Goal: Task Accomplishment & Management: Use online tool/utility

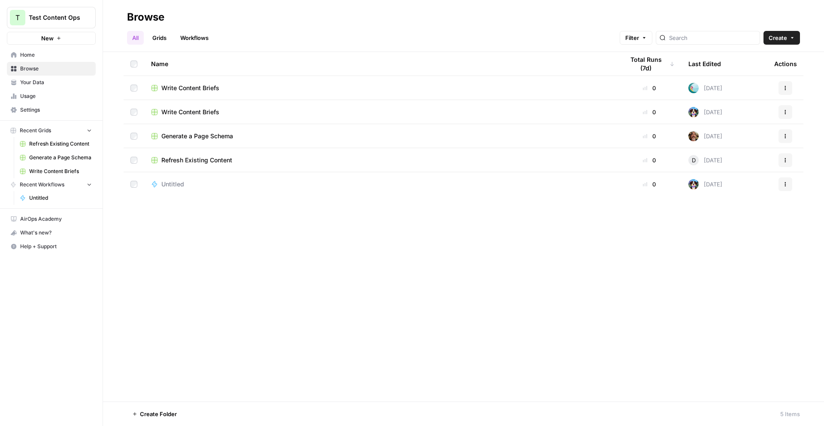
click at [475, 270] on div "Name Total Runs (7d) Last Edited Actions Write Content Briefs 0 11 days ago Act…" at bounding box center [463, 226] width 721 height 349
click at [784, 35] on span "Create" at bounding box center [778, 37] width 18 height 9
click at [749, 82] on span "Workflow" at bounding box center [765, 82] width 48 height 9
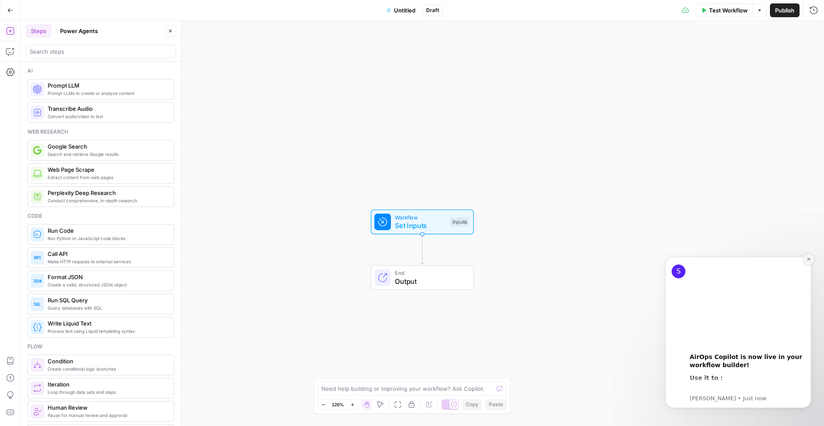
click at [807, 261] on icon "Dismiss notification" at bounding box center [809, 259] width 5 height 5
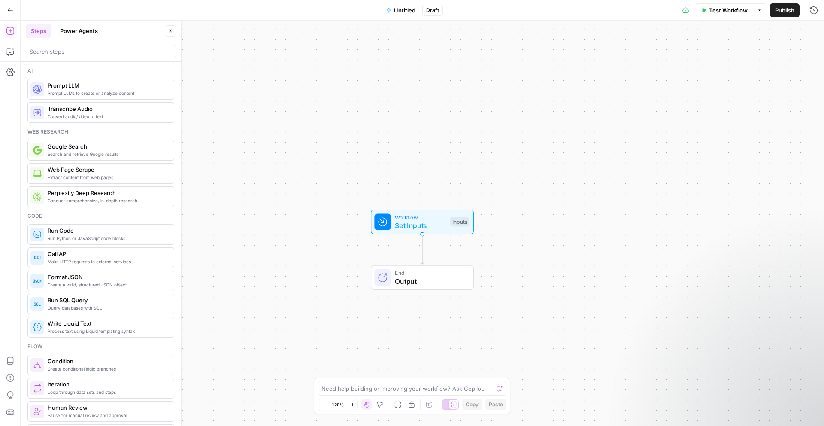
click at [412, 9] on span "Untitled" at bounding box center [404, 10] width 21 height 9
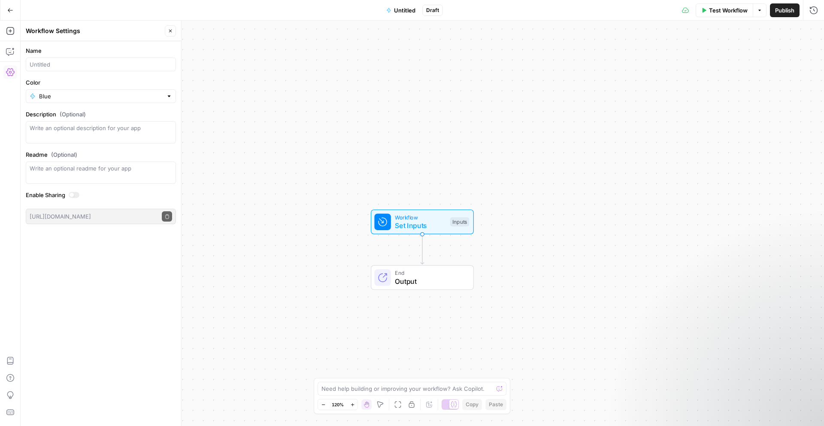
click at [124, 58] on div at bounding box center [101, 65] width 150 height 14
type input "KWR + Content Ops"
click at [112, 89] on div "Color Blue" at bounding box center [101, 90] width 150 height 25
click at [109, 96] on input "Color" at bounding box center [101, 96] width 124 height 9
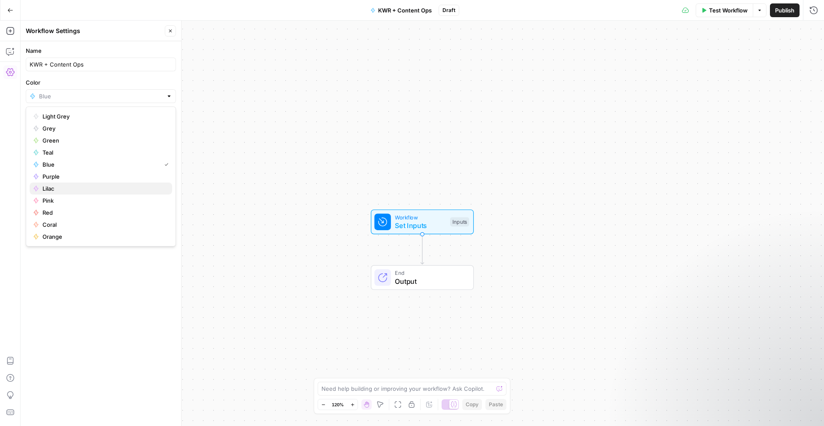
click at [80, 188] on span "Lilac" at bounding box center [104, 188] width 123 height 9
type input "Lilac"
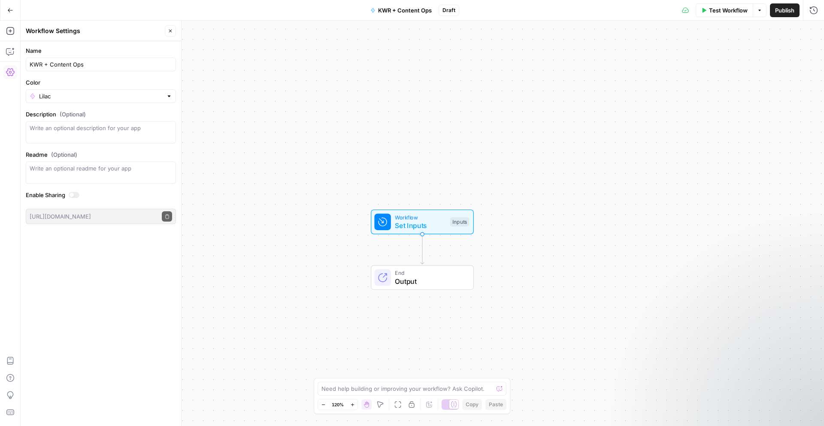
click at [98, 257] on div "Name KWR + Content Ops Color Lilac Description (Optional) Readme (Optional) Wri…" at bounding box center [101, 233] width 161 height 385
click at [450, 223] on div "Inputs" at bounding box center [459, 221] width 19 height 9
click at [736, 59] on span "Add Field" at bounding box center [727, 58] width 25 height 9
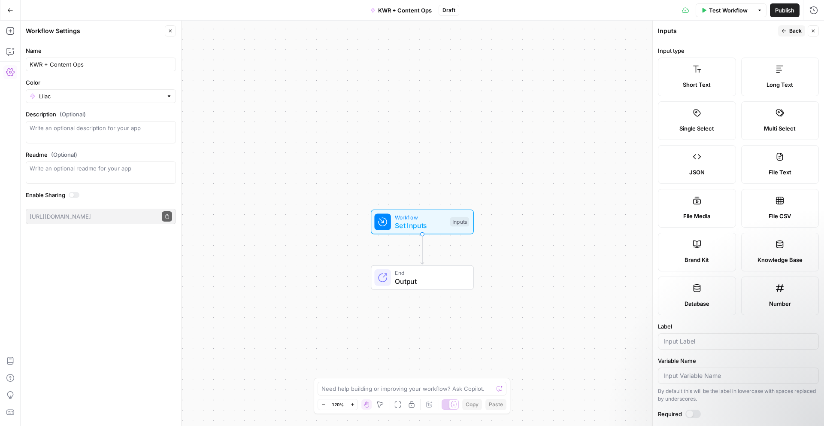
scroll to position [25, 0]
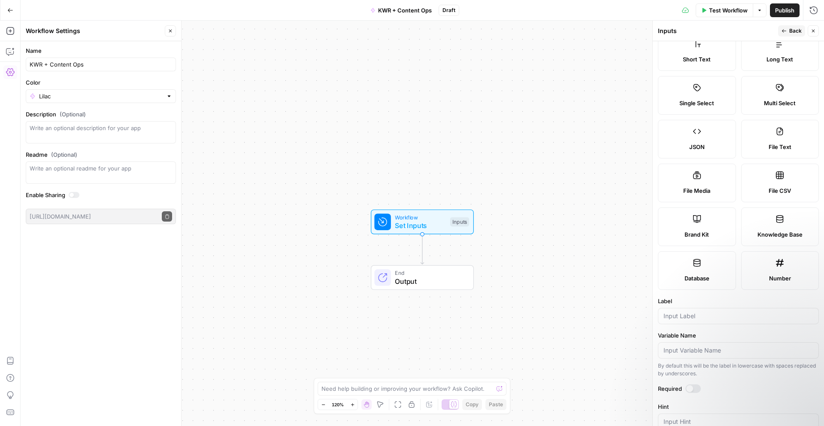
click at [707, 225] on label "Brand Kit" at bounding box center [697, 226] width 78 height 39
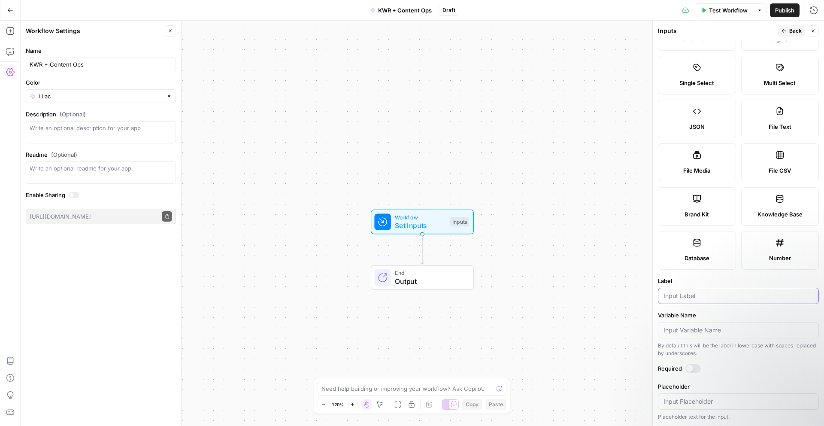
click at [695, 291] on input "Label" at bounding box center [739, 295] width 150 height 9
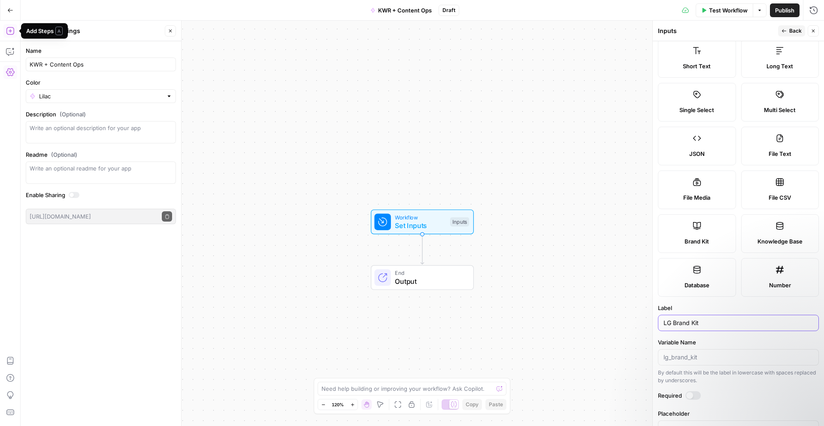
scroll to position [0, 0]
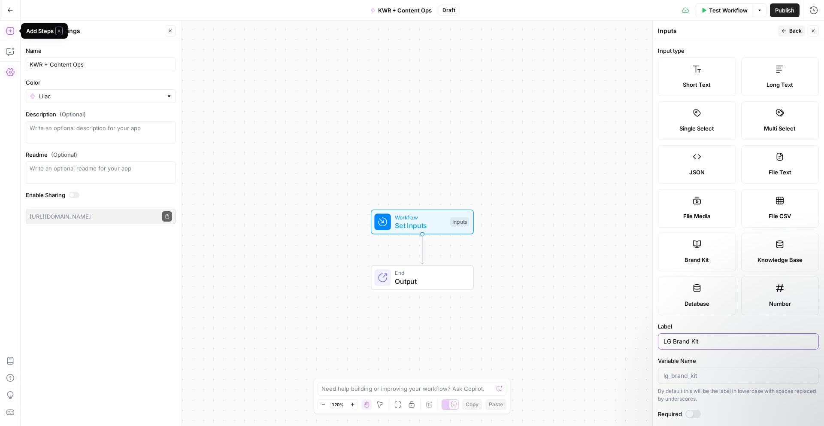
type input "LG Brand Kit"
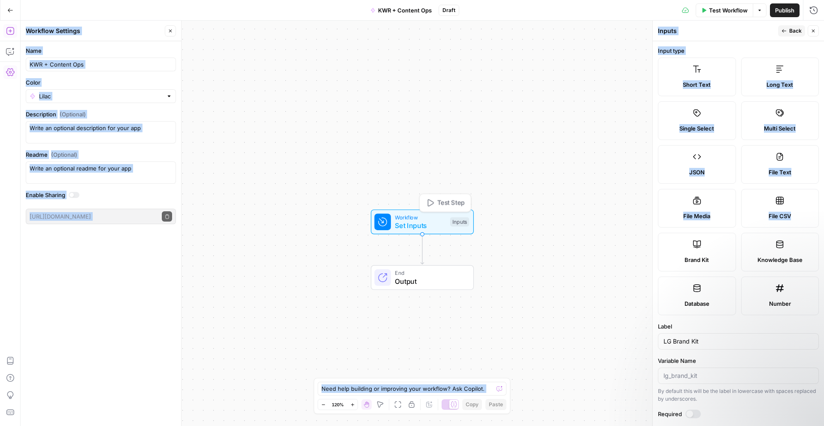
drag, startPoint x: 725, startPoint y: 254, endPoint x: 462, endPoint y: 220, distance: 264.5
click at [398, 224] on body "T Test Content Ops New Home Browse Your Data Usage Settings Recent Grids Refres…" at bounding box center [412, 213] width 824 height 426
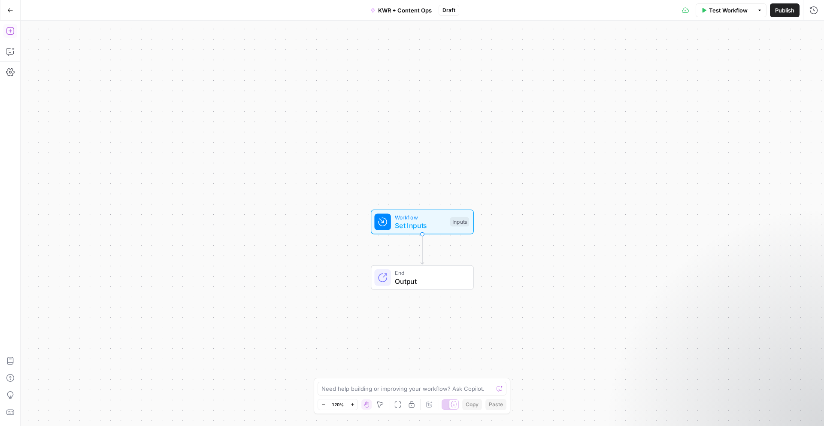
click at [598, 249] on div "Workflow Set Inputs Inputs End Output" at bounding box center [423, 223] width 804 height 405
click at [9, 29] on icon "button" at bounding box center [10, 31] width 9 height 9
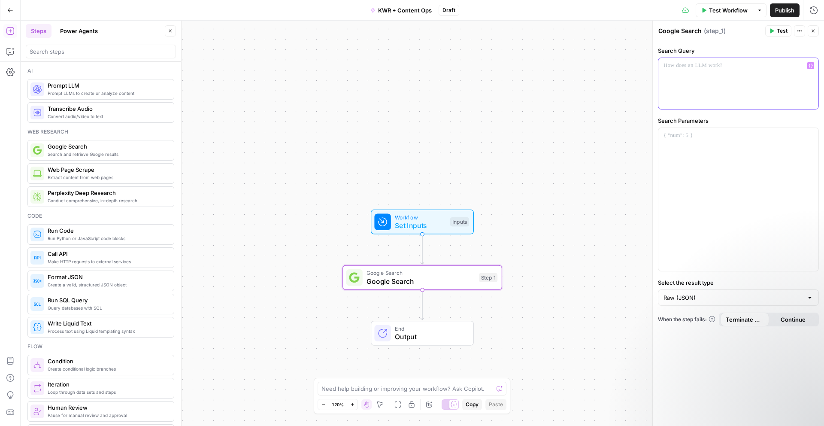
click at [710, 80] on div at bounding box center [739, 83] width 160 height 51
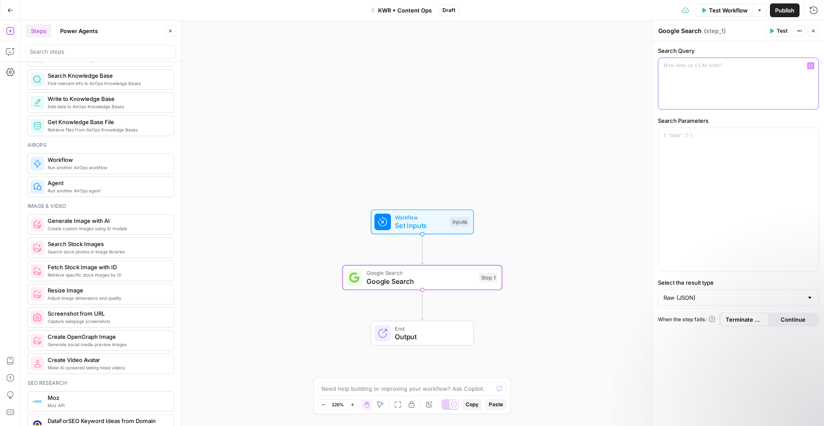
scroll to position [462, 0]
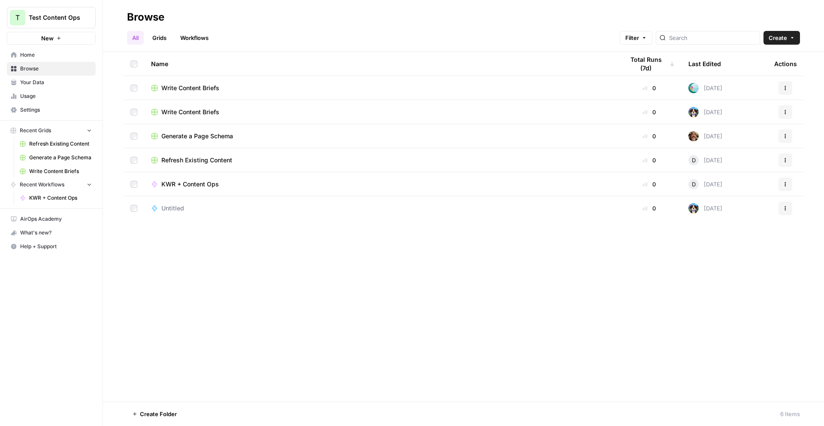
click at [34, 57] on span "Home" at bounding box center [56, 55] width 72 height 8
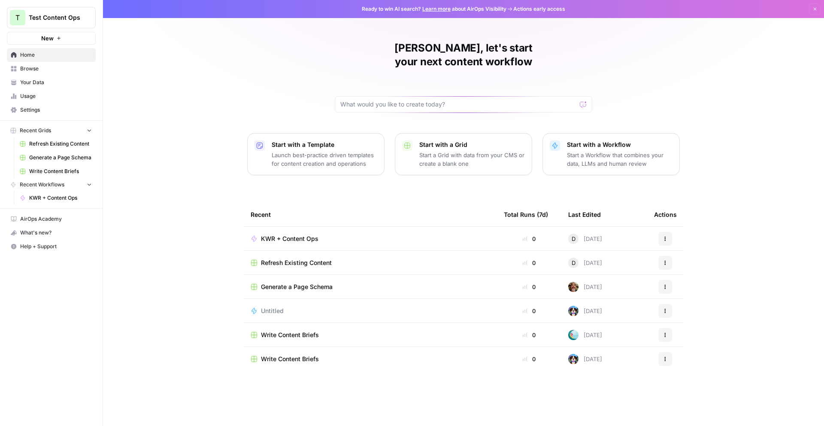
click at [318, 153] on p "Launch best-practice driven templates for content creation and operations" at bounding box center [325, 159] width 106 height 17
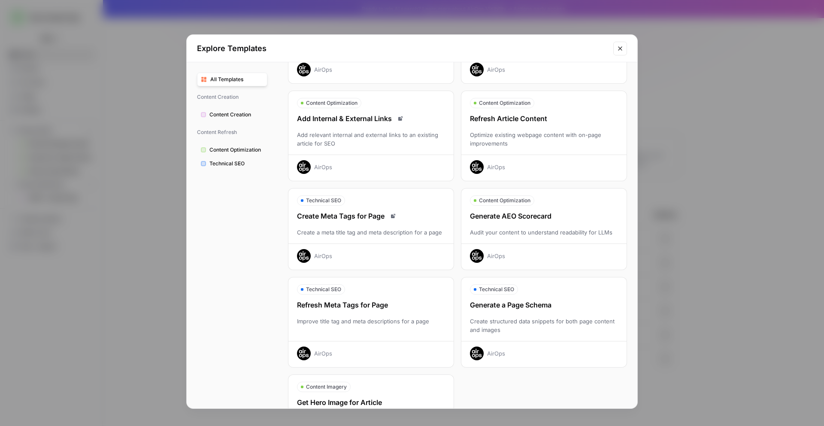
scroll to position [104, 0]
click at [553, 137] on div "Optimize existing webpage content with on-page improvements" at bounding box center [544, 138] width 165 height 17
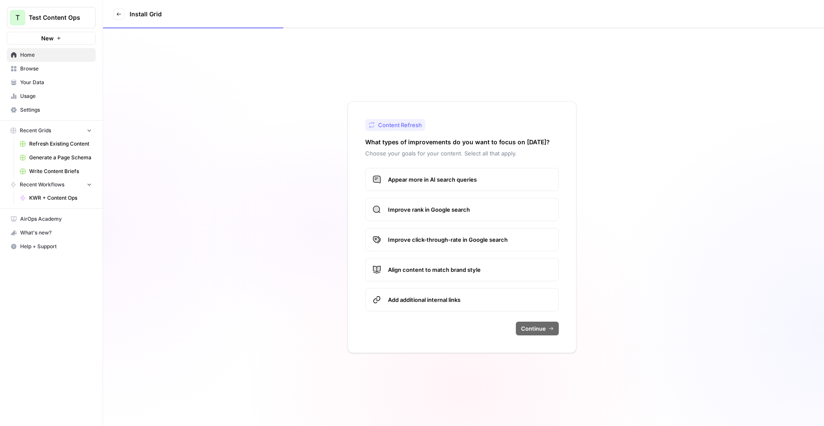
click at [458, 174] on label "Appear more in AI search queries" at bounding box center [462, 179] width 194 height 23
click at [452, 208] on span "Improve rank in Google search" at bounding box center [470, 209] width 164 height 9
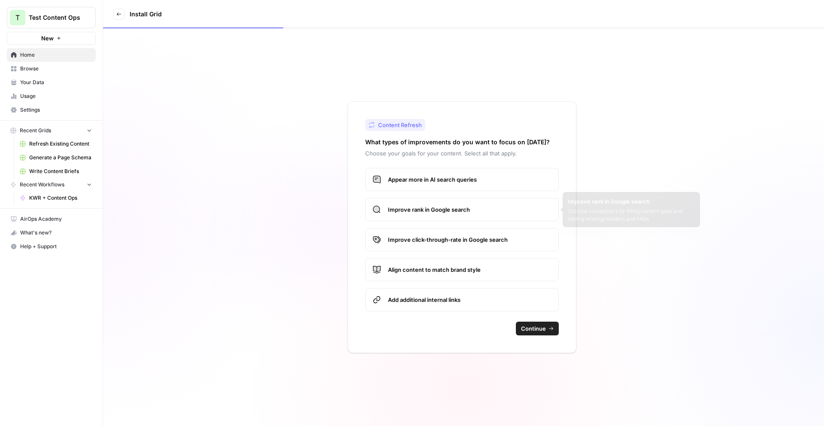
drag, startPoint x: 489, startPoint y: 237, endPoint x: 476, endPoint y: 267, distance: 32.5
click at [490, 237] on span "Improve click-through-rate in Google search" at bounding box center [470, 239] width 164 height 9
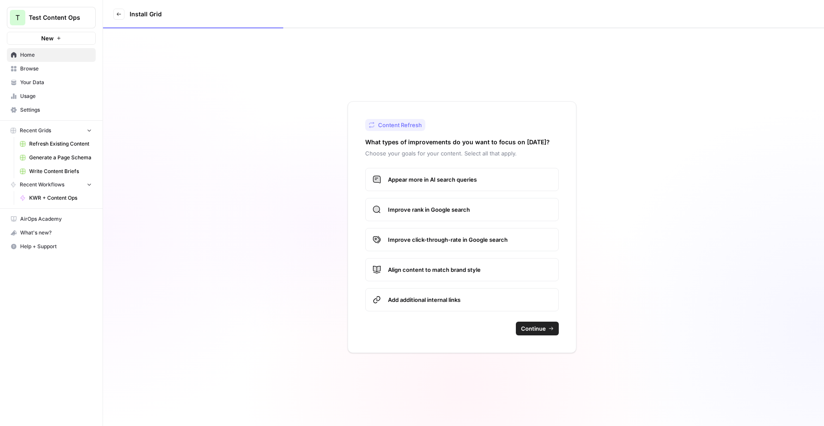
drag, startPoint x: 475, startPoint y: 276, endPoint x: 482, endPoint y: 294, distance: 19.7
click at [475, 276] on label "Align content to match brand style" at bounding box center [462, 269] width 194 height 23
click at [526, 331] on span "Continue" at bounding box center [533, 328] width 25 height 9
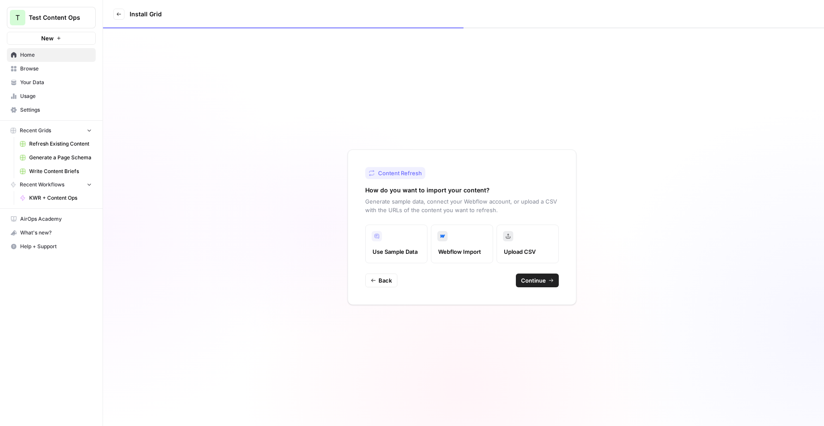
click at [392, 275] on button "Back" at bounding box center [381, 280] width 32 height 14
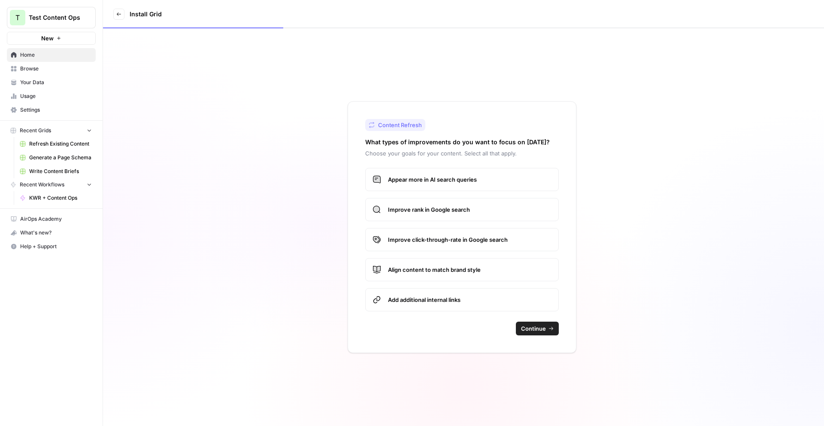
drag, startPoint x: 421, startPoint y: 304, endPoint x: 462, endPoint y: 323, distance: 45.7
click at [420, 304] on span "Add additional internal links" at bounding box center [470, 299] width 164 height 9
click at [525, 333] on button "Continue" at bounding box center [537, 329] width 43 height 14
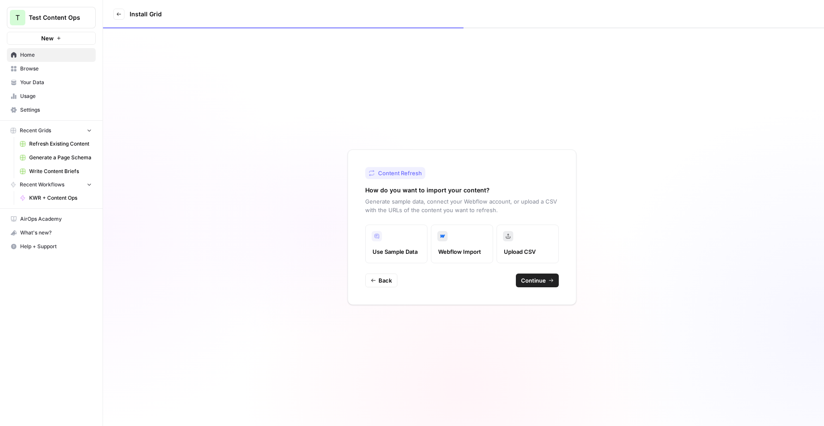
click at [47, 60] on link "Home" at bounding box center [51, 55] width 89 height 14
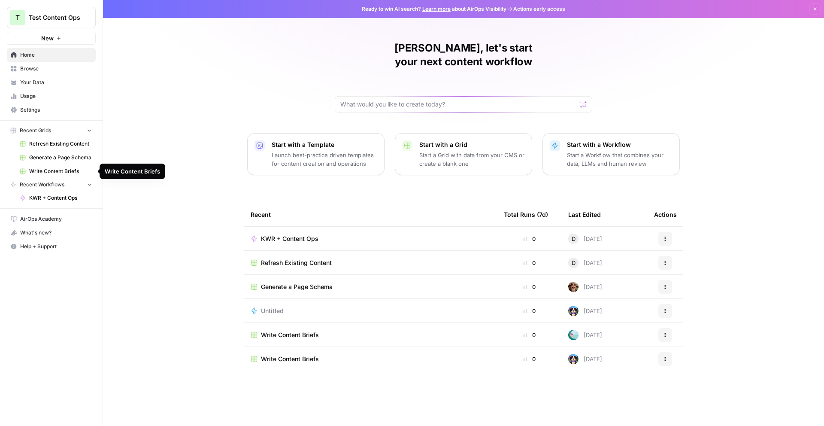
click at [47, 200] on span "KWR + Content Ops" at bounding box center [60, 198] width 63 height 8
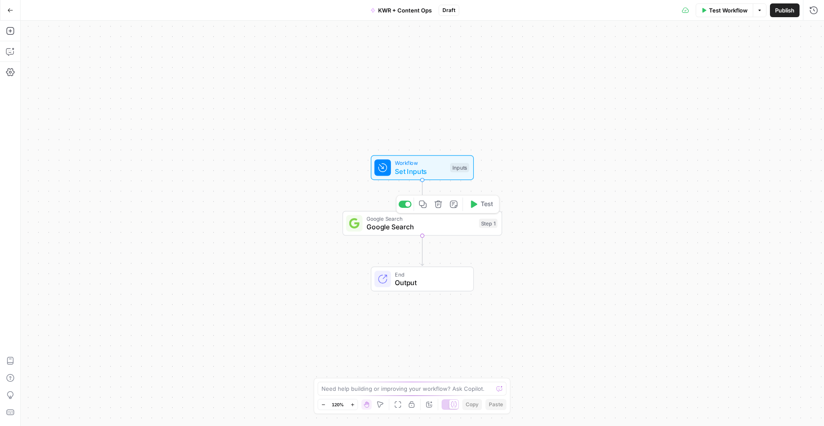
click at [411, 225] on span "Google Search" at bounding box center [421, 227] width 108 height 10
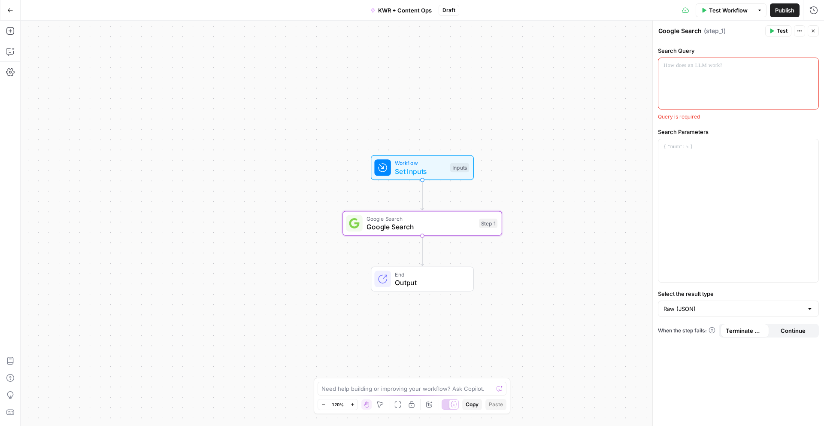
click at [710, 87] on div at bounding box center [739, 83] width 160 height 51
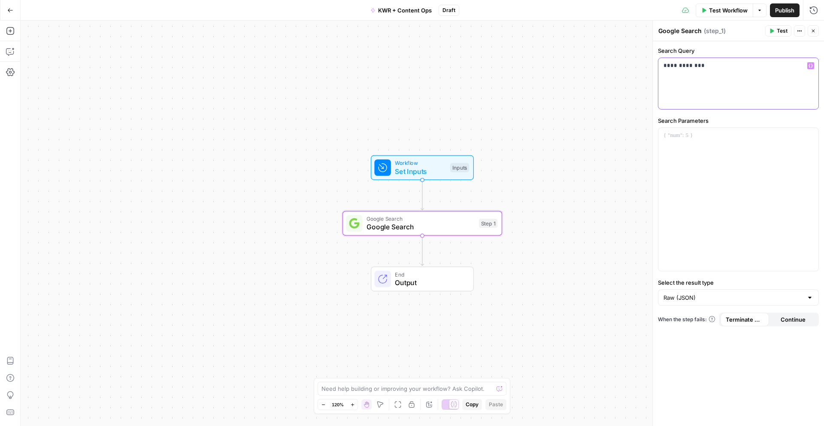
click at [695, 74] on div "**********" at bounding box center [739, 83] width 160 height 51
click at [745, 102] on p "**********" at bounding box center [739, 82] width 150 height 43
click at [785, 315] on span "Continue" at bounding box center [793, 319] width 25 height 9
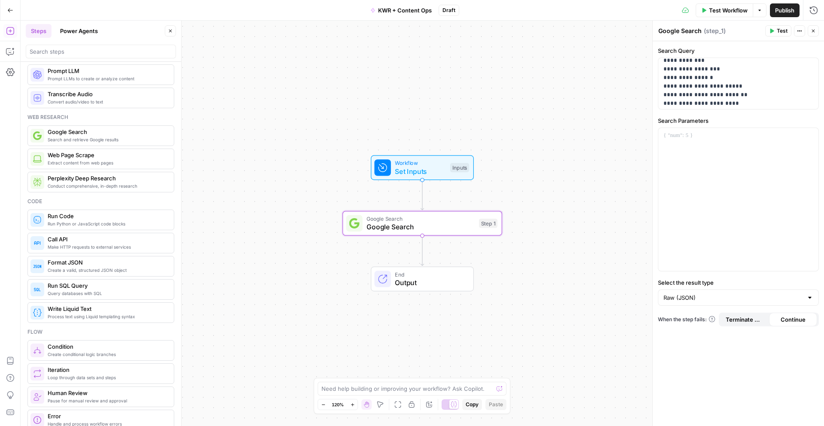
scroll to position [30, 0]
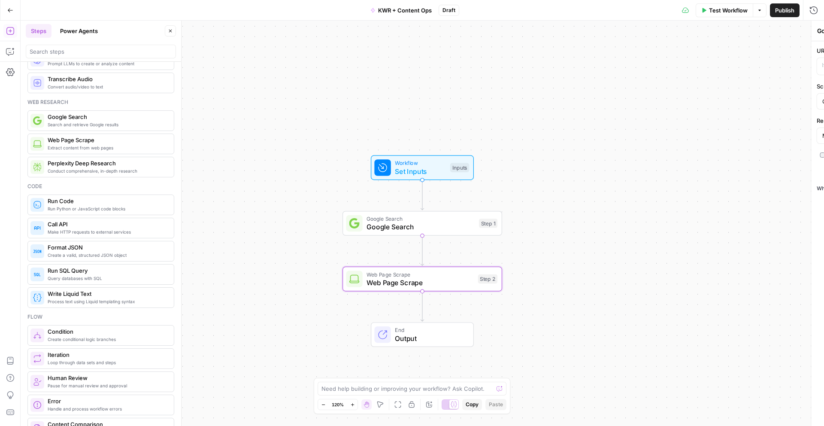
type textarea "Web Page Scrape"
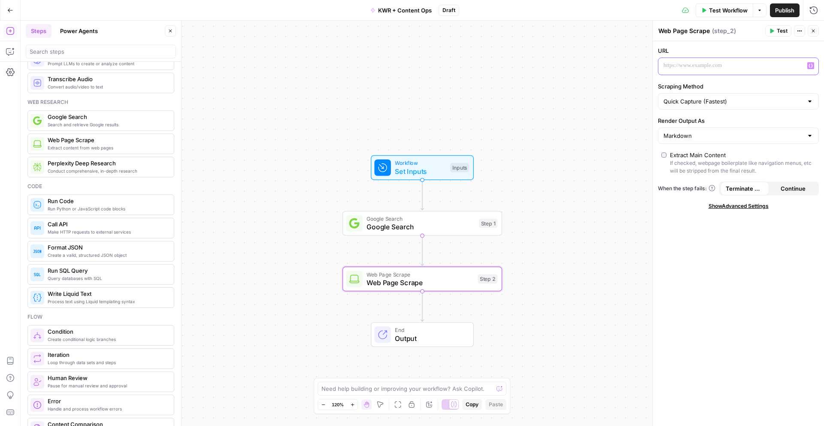
click at [722, 63] on p at bounding box center [732, 65] width 136 height 9
click at [751, 210] on span "Show Advanced Settings" at bounding box center [739, 206] width 60 height 8
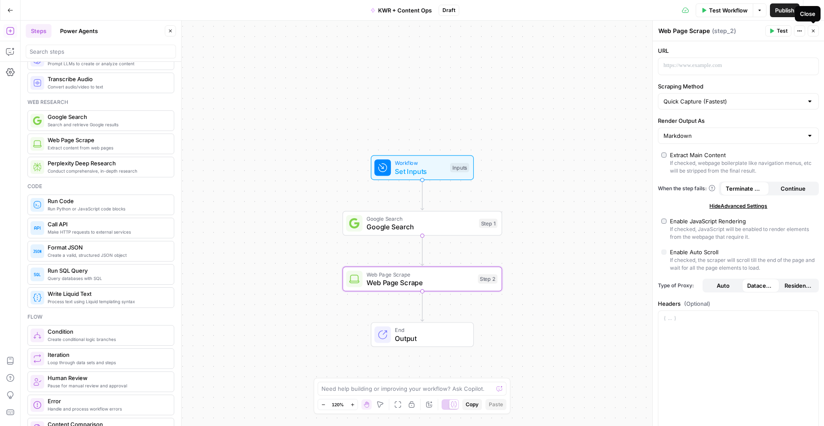
click at [809, 29] on button "Close" at bounding box center [813, 30] width 11 height 11
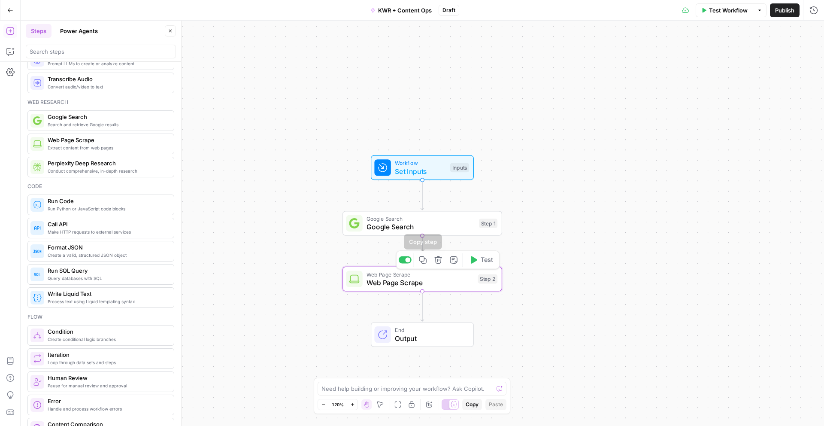
click at [434, 261] on icon "button" at bounding box center [438, 260] width 8 height 8
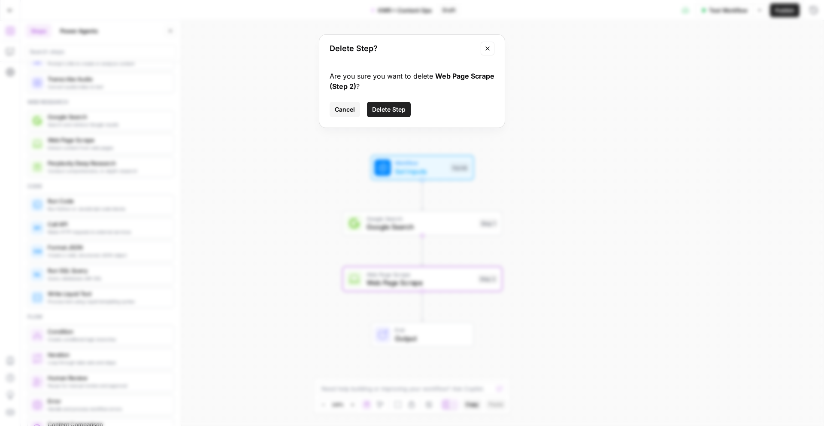
click at [378, 106] on span "Delete Step" at bounding box center [388, 109] width 33 height 9
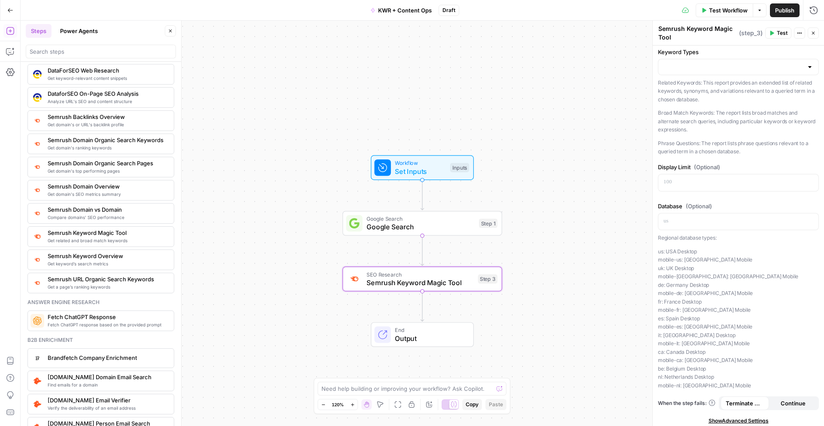
scroll to position [46, 0]
click at [689, 220] on p at bounding box center [739, 217] width 150 height 9
click at [686, 332] on p "us: [GEOGRAPHIC_DATA] Desktop mobile-us: [GEOGRAPHIC_DATA] [GEOGRAPHIC_DATA] [G…" at bounding box center [738, 314] width 161 height 143
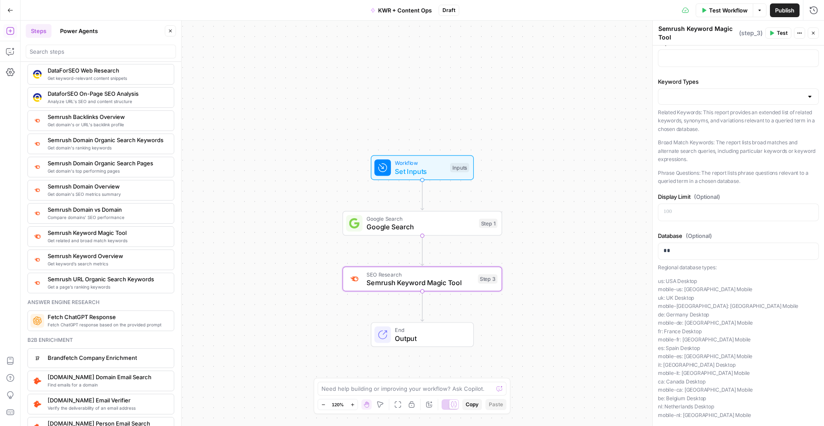
scroll to position [0, 0]
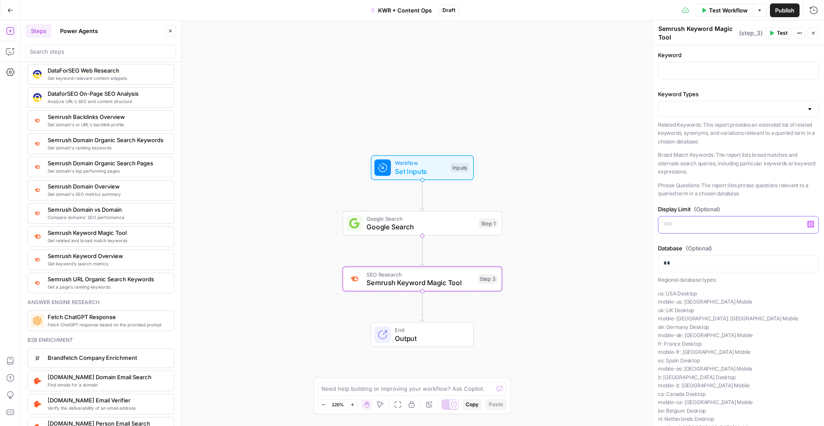
click at [709, 222] on p at bounding box center [739, 224] width 150 height 9
click at [719, 109] on div at bounding box center [738, 105] width 161 height 16
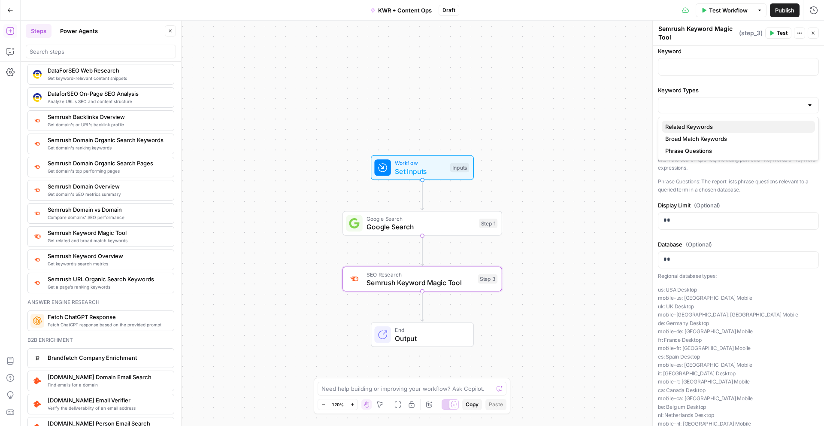
click at [716, 128] on span "Related Keywords" at bounding box center [736, 126] width 143 height 9
type input "Related Keywords"
click at [701, 62] on p at bounding box center [739, 66] width 150 height 9
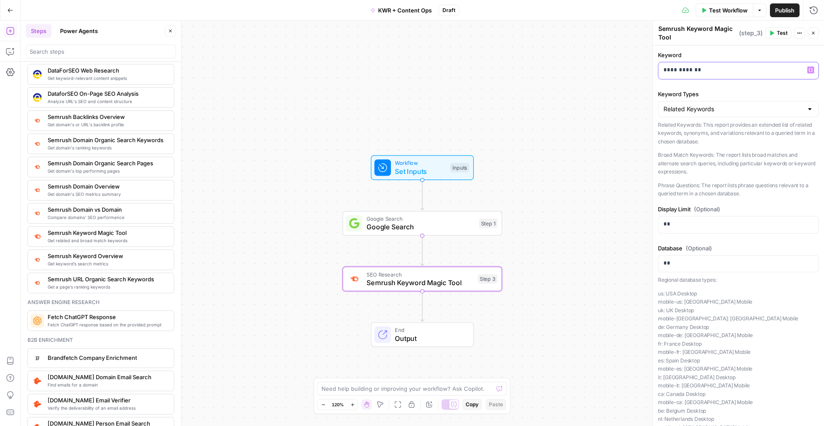
scroll to position [46, 0]
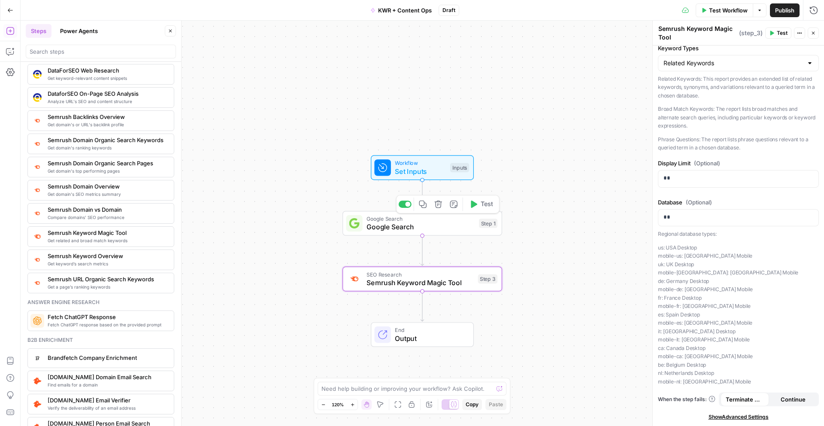
click at [577, 209] on div "Workflow Set Inputs Inputs Google Search Google Search Step 1 Copy step Delete …" at bounding box center [423, 223] width 804 height 405
click at [544, 303] on div "Workflow Set Inputs Inputs Google Search Google Search Step 1 SEO Research Semr…" at bounding box center [423, 223] width 804 height 405
click at [438, 290] on div "SEO Research Semrush Keyword Magic Tool Step 3 Copy step Delete step Add Note T…" at bounding box center [423, 279] width 160 height 25
click at [424, 263] on icon "button" at bounding box center [422, 259] width 7 height 7
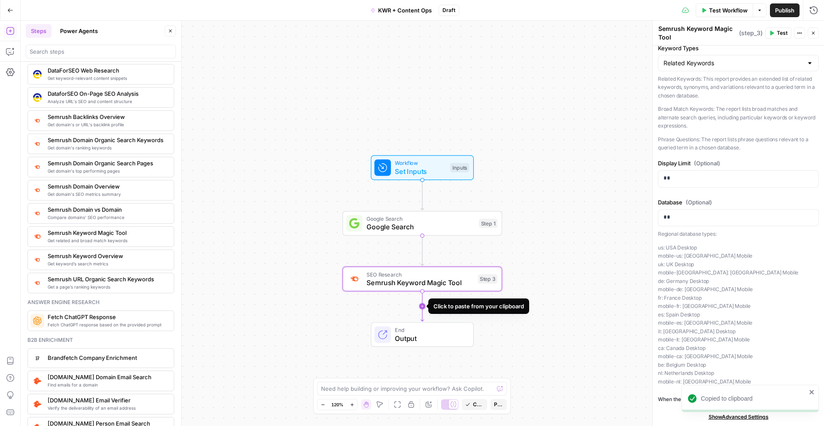
click at [423, 305] on icon "Edge from step_3 to end" at bounding box center [422, 306] width 3 height 30
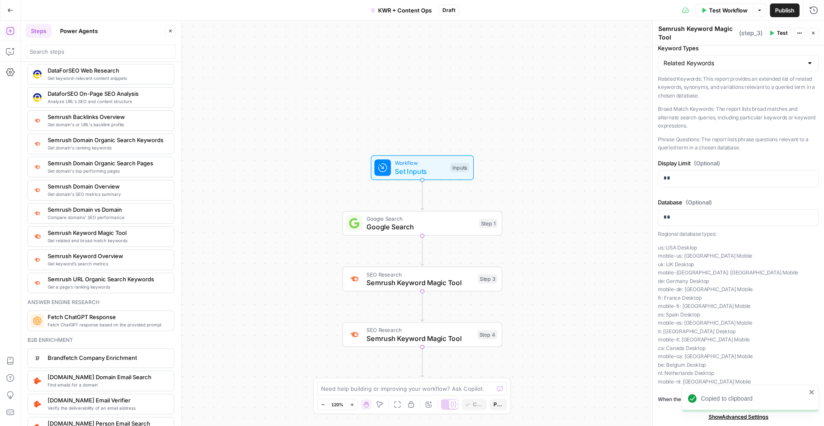
click at [453, 336] on span "Semrush Keyword Magic Tool" at bounding box center [420, 338] width 106 height 10
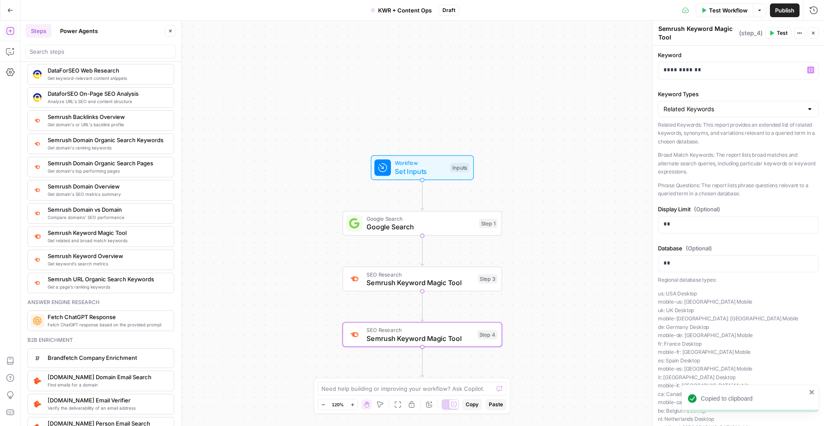
click at [714, 91] on label "Keyword Types" at bounding box center [738, 94] width 161 height 9
click at [714, 105] on input "Related Keywords" at bounding box center [734, 109] width 140 height 9
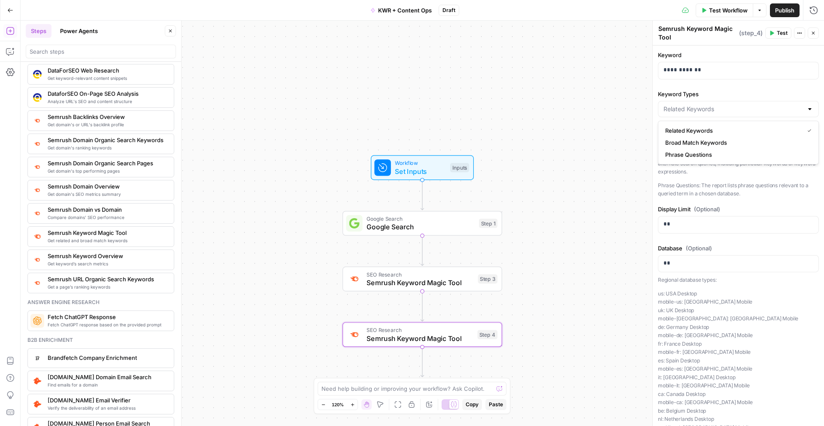
click at [714, 104] on div at bounding box center [738, 109] width 161 height 16
click at [710, 157] on span "Phrase Questions" at bounding box center [736, 154] width 143 height 9
type input "Phrase Questions"
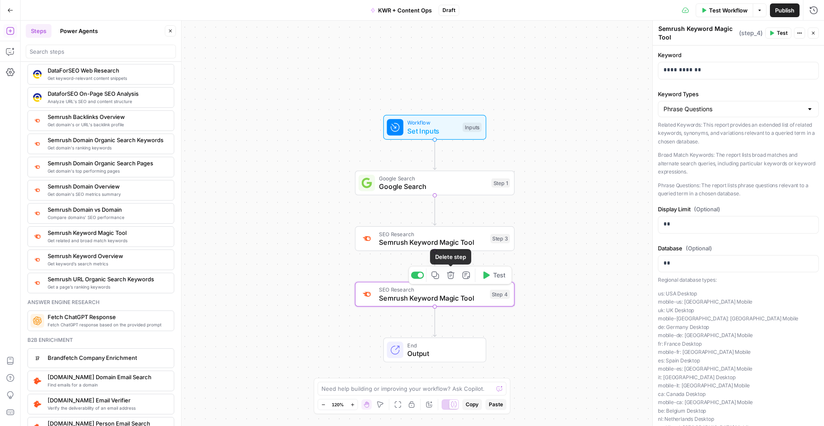
click at [431, 276] on icon "button" at bounding box center [434, 274] width 7 height 7
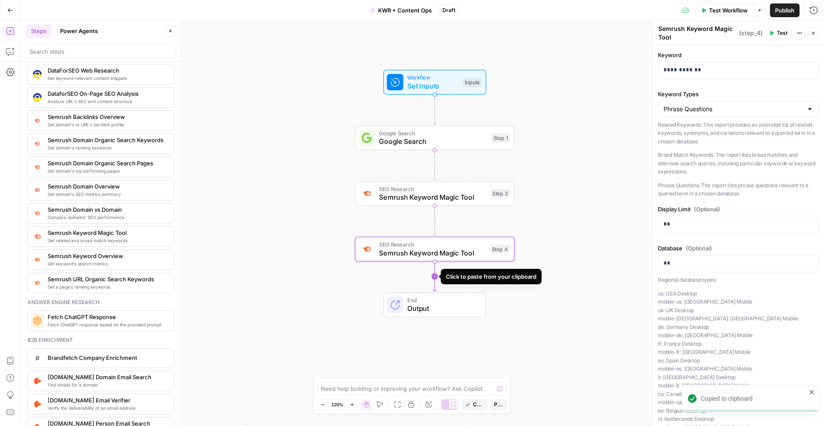
click at [436, 272] on icon "Edge from step_4 to end" at bounding box center [434, 276] width 3 height 30
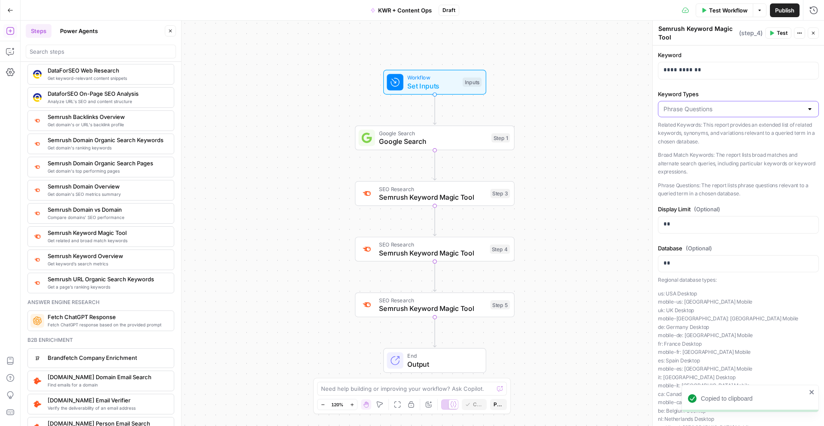
click at [727, 110] on input "Keyword Types" at bounding box center [734, 109] width 140 height 9
click at [717, 144] on span "Broad Match Keywords" at bounding box center [736, 142] width 143 height 9
type input "Broad Match Keywords"
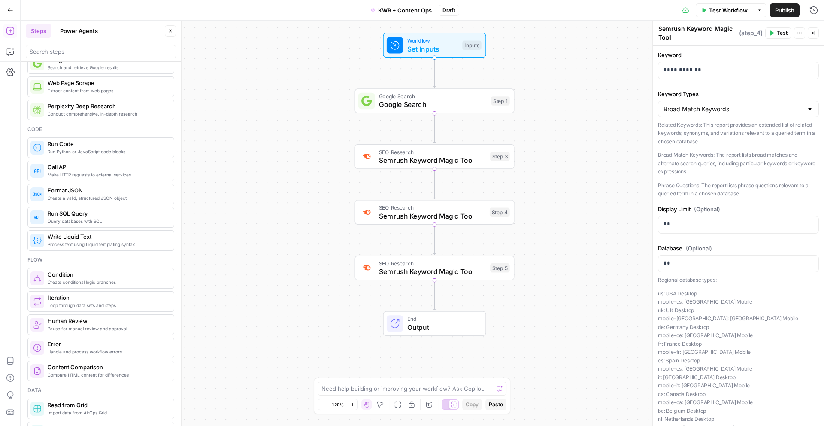
scroll to position [0, 0]
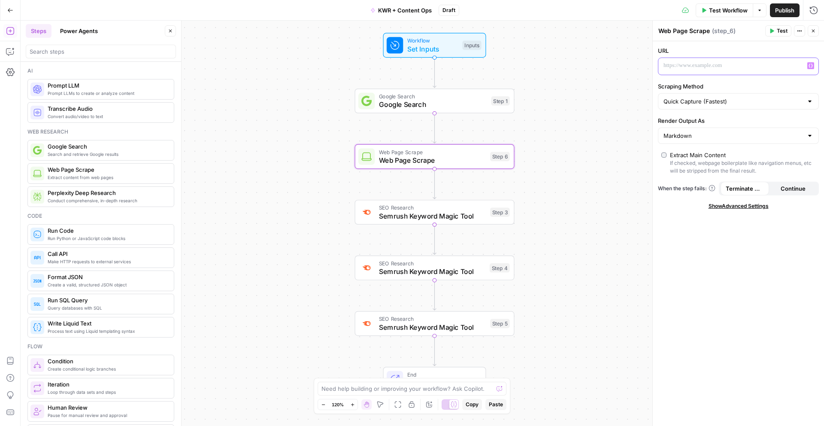
click at [707, 64] on p at bounding box center [732, 65] width 136 height 9
click at [805, 34] on button "Actions" at bounding box center [799, 30] width 11 height 11
click at [803, 33] on button "Actions" at bounding box center [799, 30] width 11 height 11
click at [455, 142] on button "Delete step" at bounding box center [450, 137] width 13 height 13
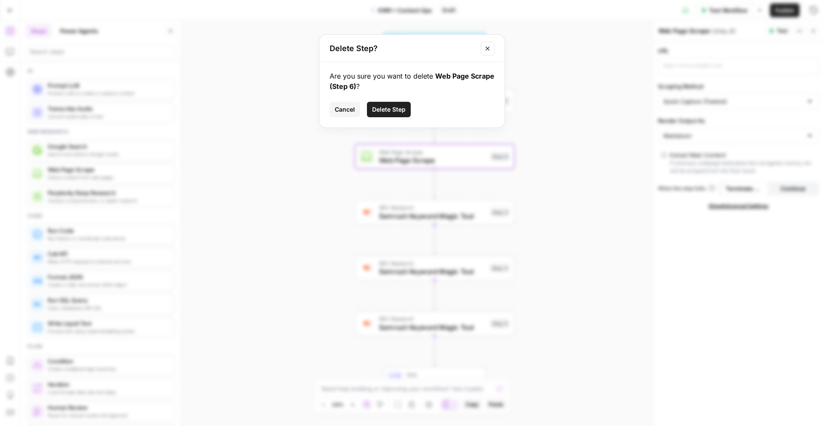
click at [413, 116] on div "Cancel Delete Step" at bounding box center [412, 109] width 165 height 15
click at [400, 112] on span "Delete Step" at bounding box center [388, 109] width 33 height 9
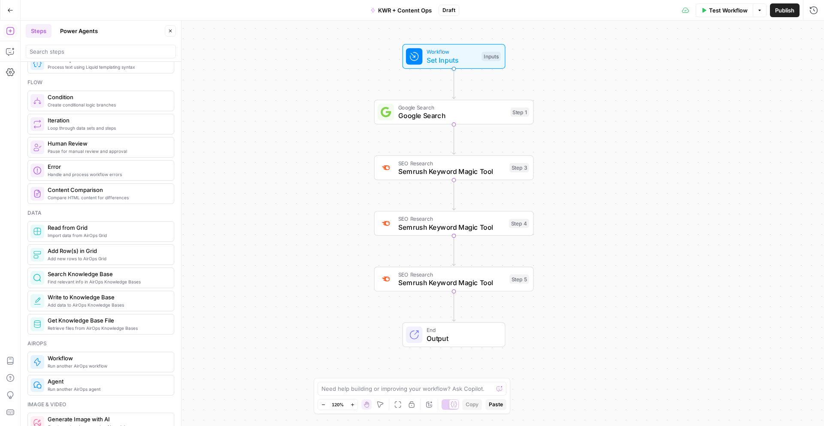
scroll to position [265, 0]
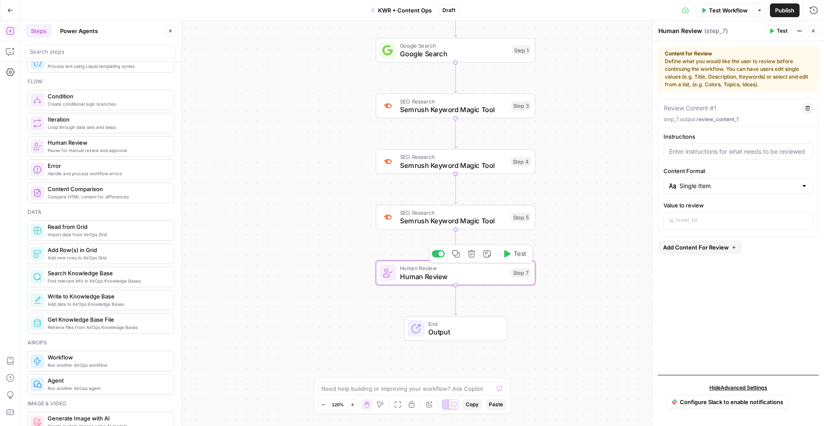
click at [474, 254] on icon "button" at bounding box center [471, 253] width 7 height 7
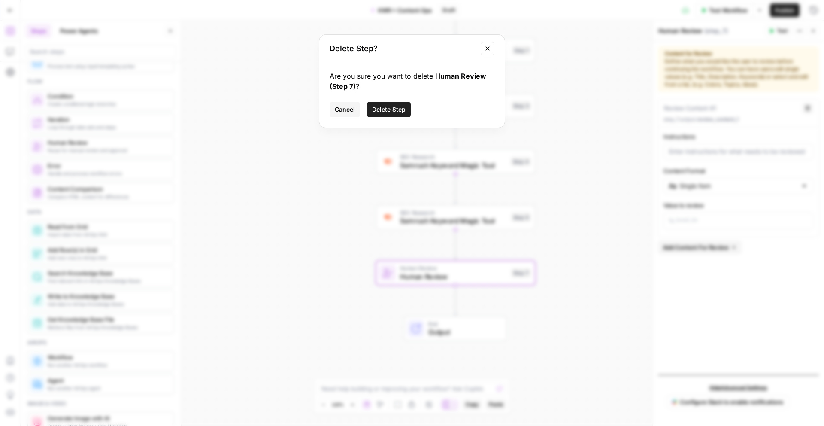
click at [386, 103] on button "Delete Step" at bounding box center [389, 109] width 44 height 15
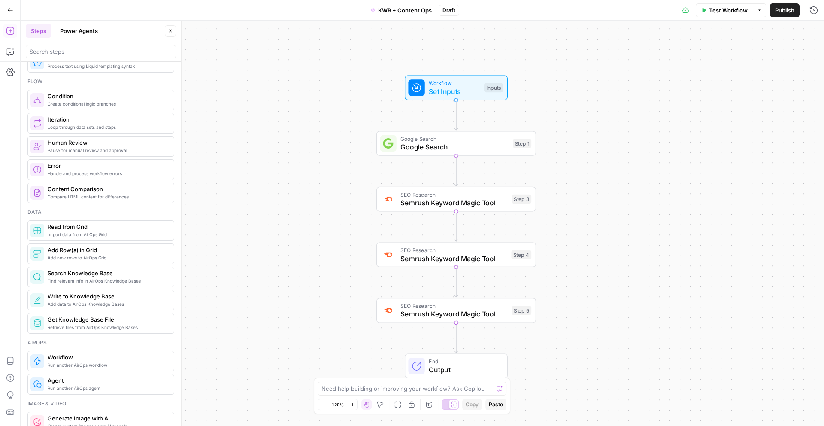
click at [490, 140] on span "Google Search" at bounding box center [455, 139] width 108 height 8
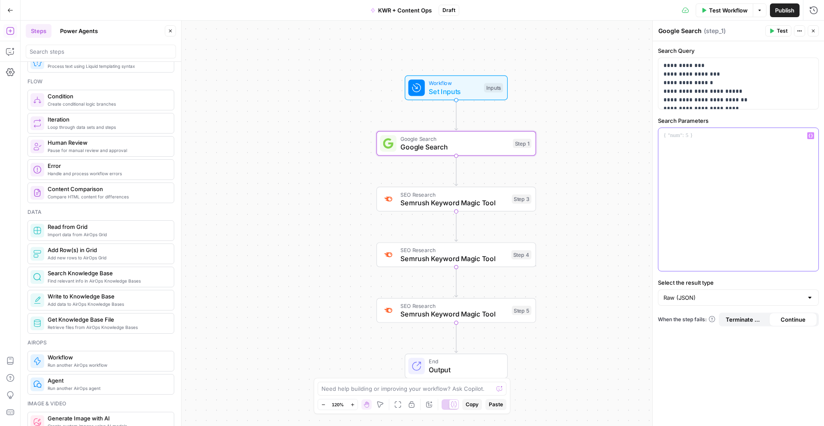
click at [748, 142] on div at bounding box center [739, 199] width 160 height 143
click at [811, 135] on icon "button" at bounding box center [811, 136] width 4 height 4
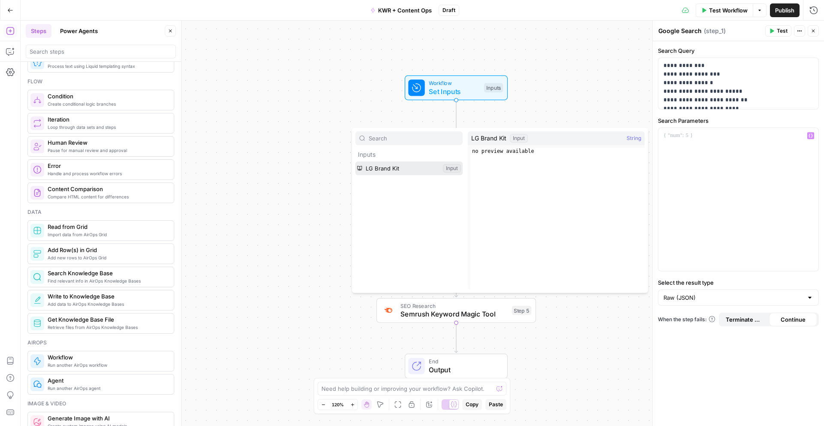
click at [398, 170] on button "Select variable LG Brand Kit" at bounding box center [408, 168] width 107 height 14
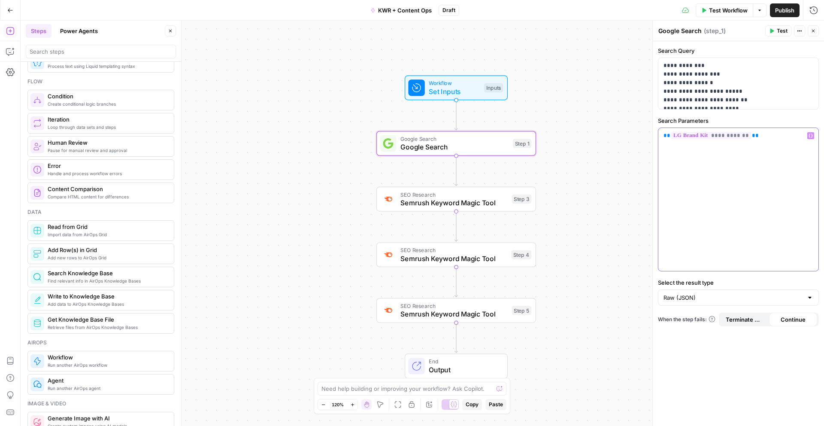
click at [777, 137] on p "**********" at bounding box center [739, 135] width 150 height 9
drag, startPoint x: 777, startPoint y: 137, endPoint x: 545, endPoint y: 138, distance: 231.8
click at [545, 138] on body "T Test Content Ops New Home Browse Your Data Usage Settings Recent Grids Refres…" at bounding box center [412, 213] width 824 height 426
click at [741, 149] on div "**********" at bounding box center [739, 199] width 160 height 143
click at [714, 136] on span "**********" at bounding box center [711, 135] width 81 height 7
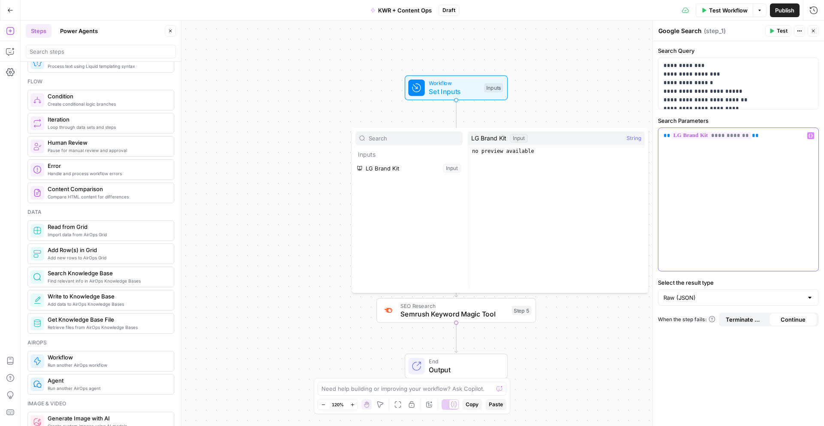
click at [750, 136] on p "**********" at bounding box center [739, 135] width 150 height 9
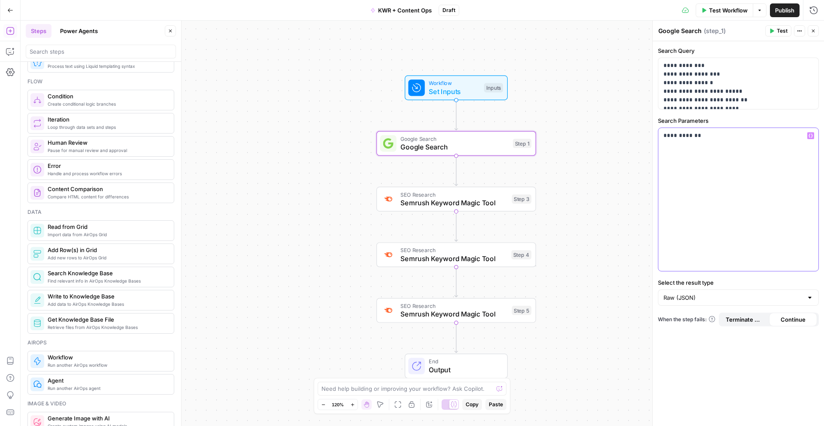
click at [685, 136] on p "**********" at bounding box center [739, 135] width 150 height 9
click at [753, 147] on div "**********" at bounding box center [739, 199] width 160 height 143
click at [689, 135] on p "**********" at bounding box center [739, 135] width 150 height 9
click at [710, 197] on div "**********" at bounding box center [739, 199] width 160 height 143
click at [593, 252] on div "Workflow Set Inputs Inputs Google Search Google Search Step 1 SEO Research Semr…" at bounding box center [423, 223] width 804 height 405
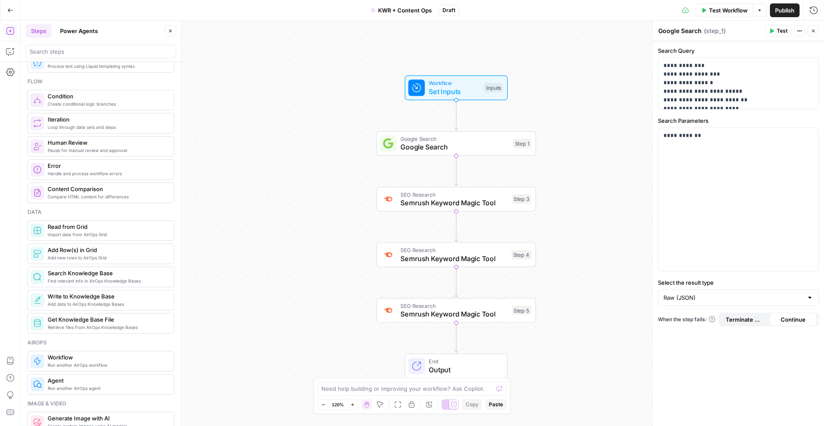
click at [782, 9] on span "Publish" at bounding box center [784, 10] width 19 height 9
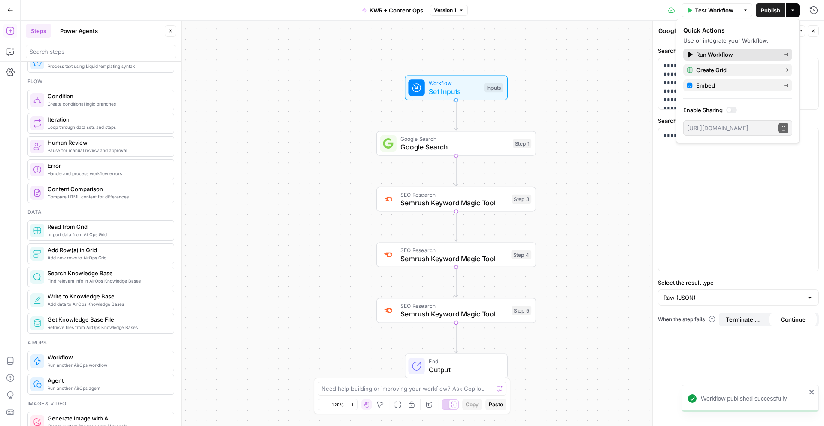
click at [714, 54] on span "Run Workflow" at bounding box center [736, 54] width 81 height 9
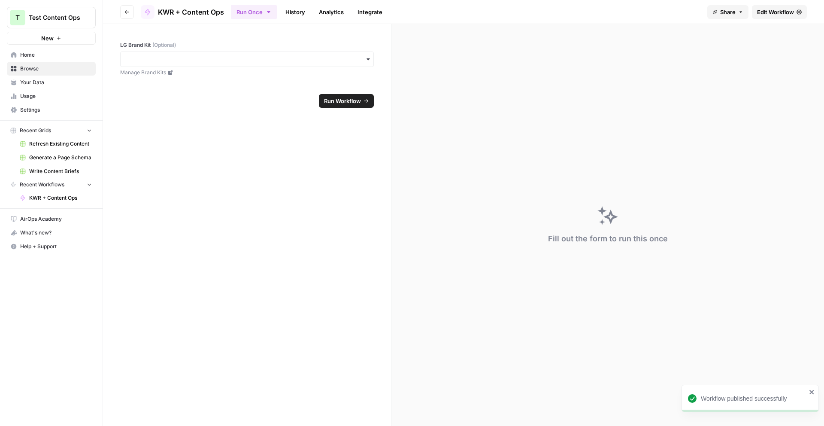
click at [326, 52] on div "button" at bounding box center [247, 59] width 254 height 15
click at [267, 79] on div "LG" at bounding box center [247, 82] width 253 height 16
click at [343, 101] on span "Run Workflow" at bounding box center [342, 101] width 37 height 9
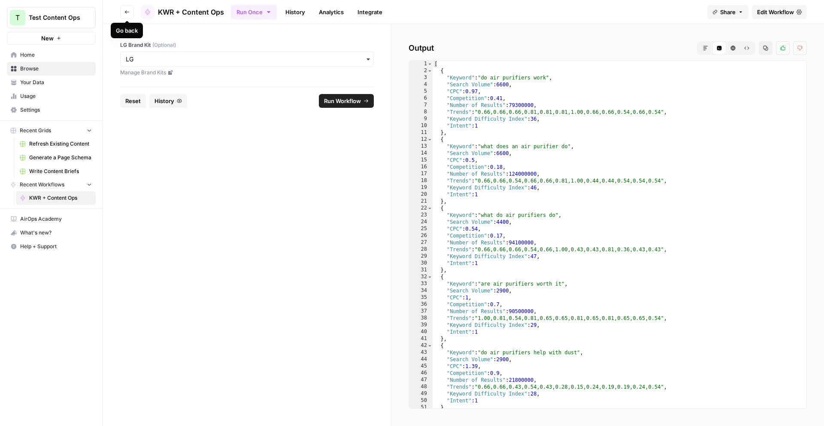
click at [60, 55] on span "Home" at bounding box center [56, 55] width 72 height 8
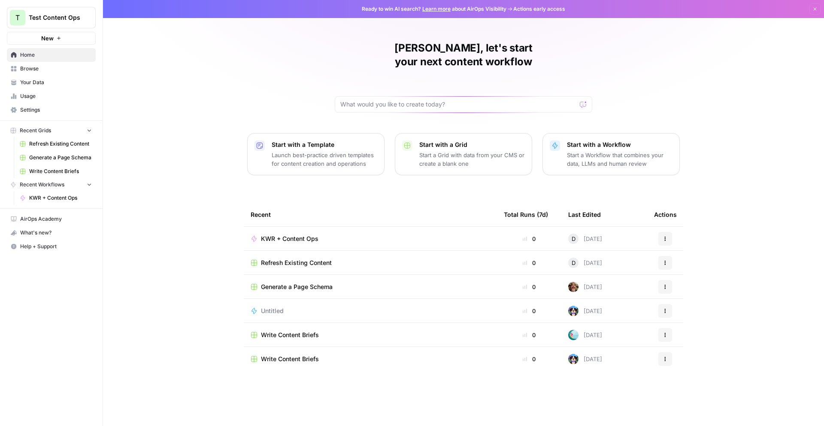
click at [458, 185] on div "[PERSON_NAME], let's start your next content workflow Start with a Template Lau…" at bounding box center [463, 213] width 721 height 426
click at [270, 234] on span "KWR + Content Ops" at bounding box center [290, 238] width 58 height 9
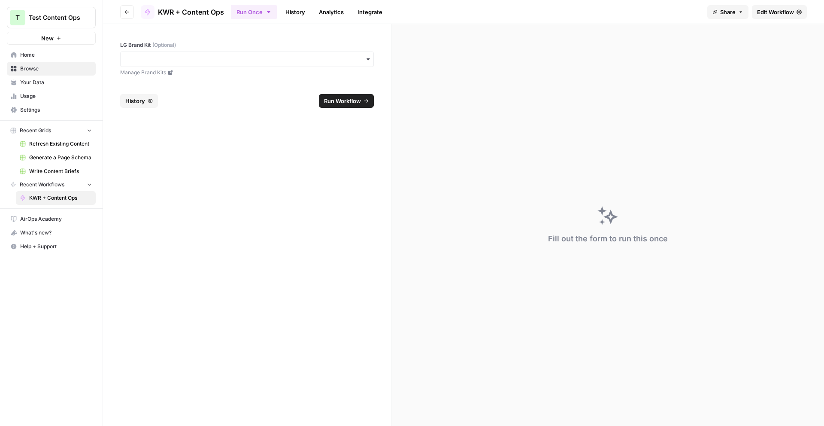
click at [146, 103] on button "History" at bounding box center [139, 101] width 38 height 14
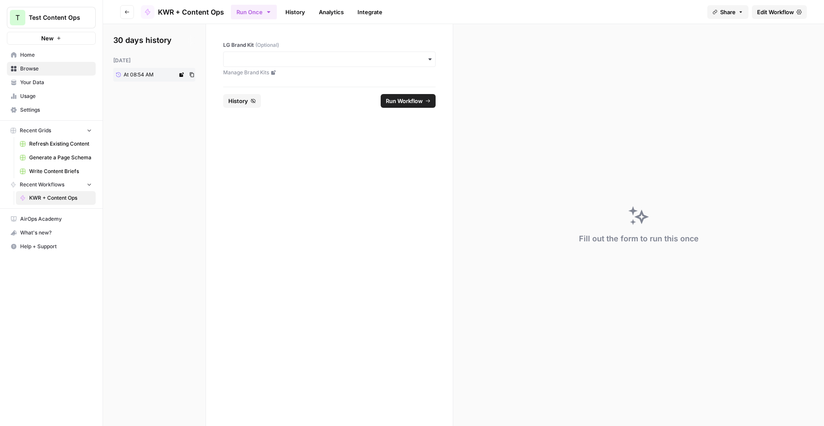
click at [159, 73] on link "At 08:54 AM" at bounding box center [145, 75] width 64 height 14
